Goal: Transaction & Acquisition: Purchase product/service

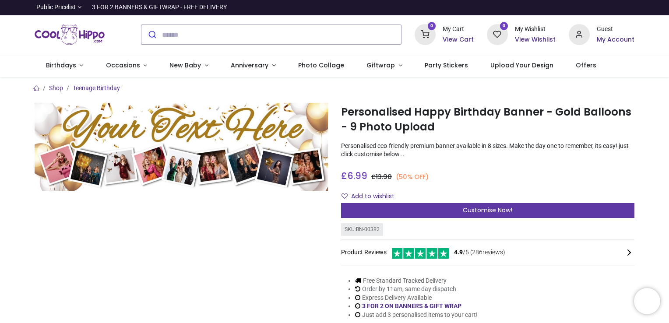
click at [486, 208] on span "Customise Now!" at bounding box center [487, 210] width 49 height 9
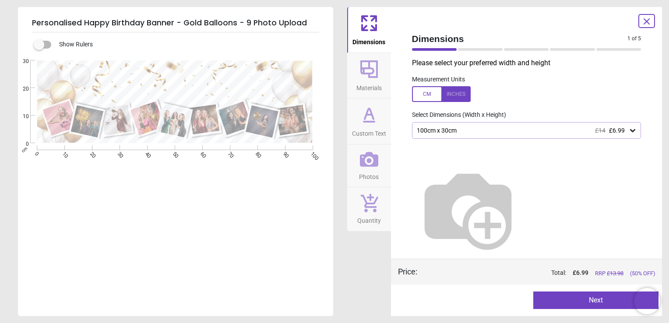
click at [632, 131] on icon at bounding box center [632, 130] width 5 height 3
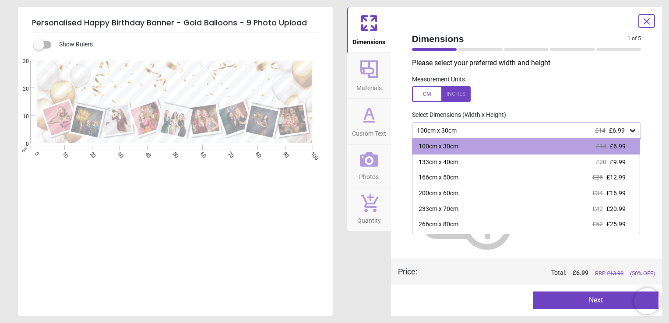
click at [632, 131] on icon at bounding box center [632, 130] width 5 height 3
